Goal: Task Accomplishment & Management: Use online tool/utility

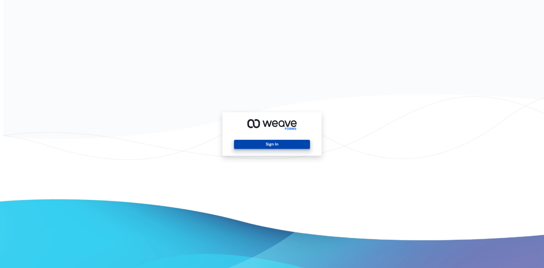
click at [289, 144] on button "Sign In" at bounding box center [272, 144] width 76 height 9
